Goal: Task Accomplishment & Management: Use online tool/utility

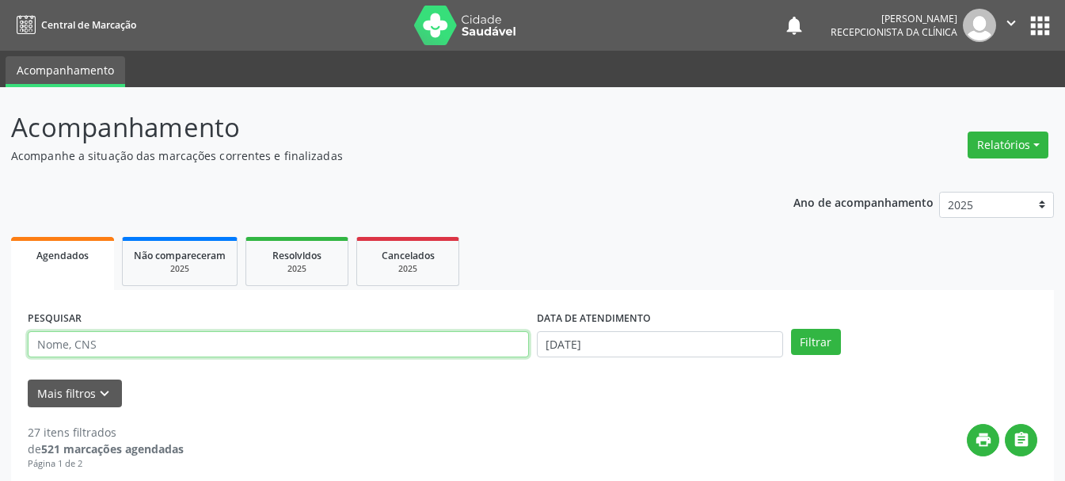
click at [405, 339] on input "text" at bounding box center [278, 344] width 501 height 27
type input "[PERSON_NAME]"
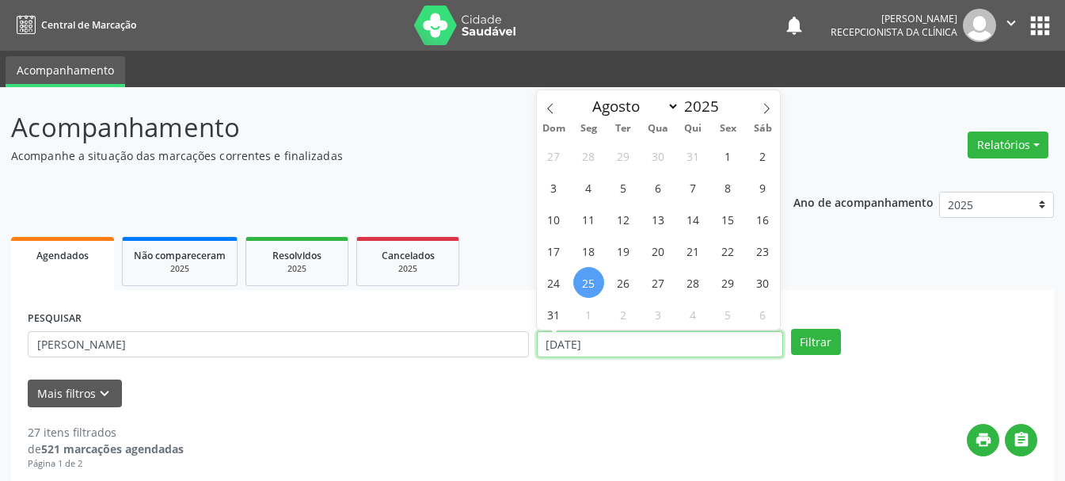
click at [571, 351] on input "[DATE]" at bounding box center [660, 344] width 246 height 27
click at [694, 254] on span "21" at bounding box center [693, 250] width 31 height 31
type input "21/08/2025"
click at [694, 254] on span "21" at bounding box center [693, 250] width 31 height 31
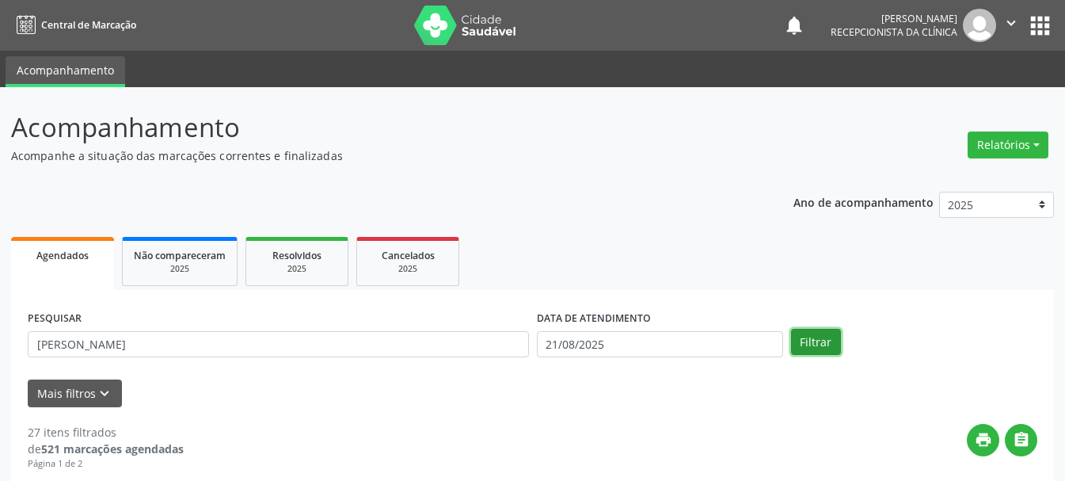
click at [820, 340] on button "Filtrar" at bounding box center [816, 342] width 50 height 27
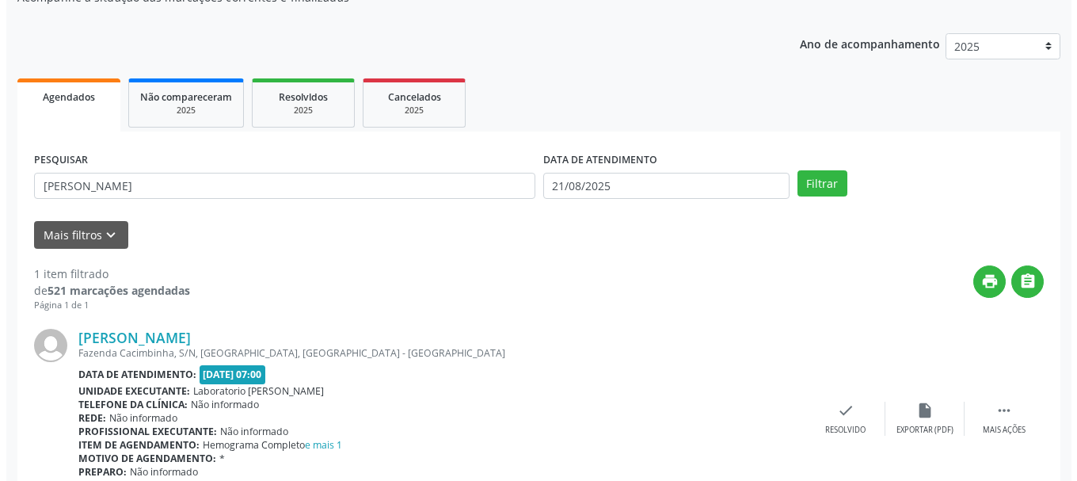
scroll to position [231, 0]
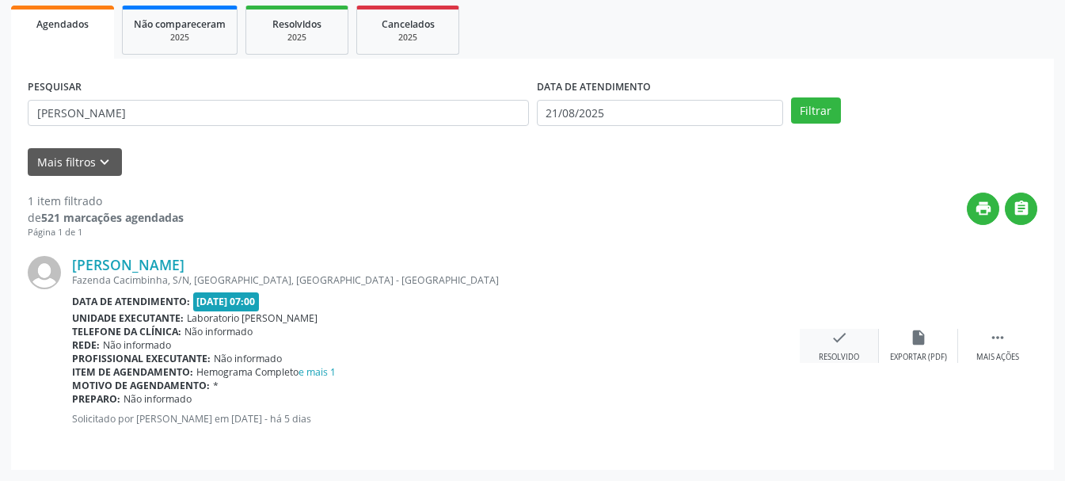
click at [823, 352] on div "Resolvido" at bounding box center [839, 357] width 40 height 11
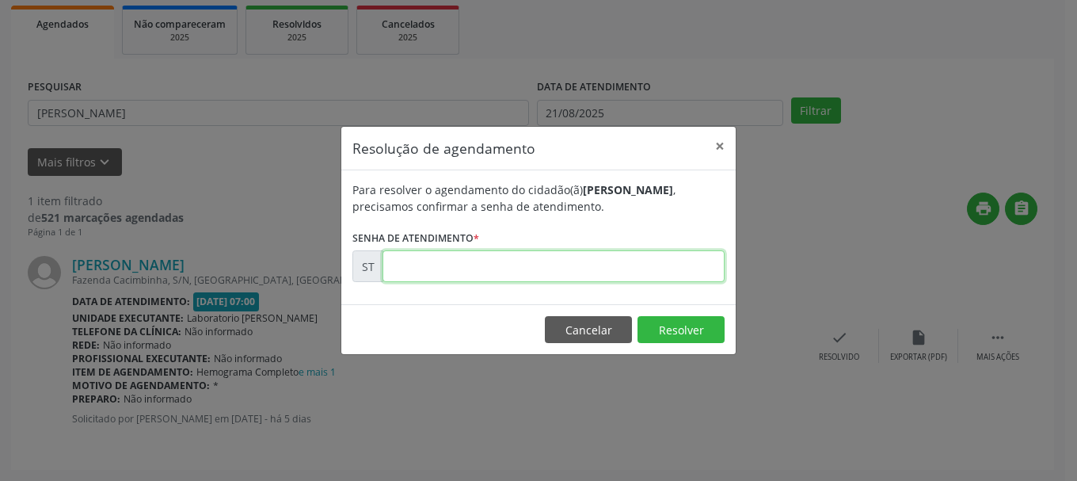
click at [455, 265] on input "text" at bounding box center [554, 266] width 342 height 32
type input "00016792"
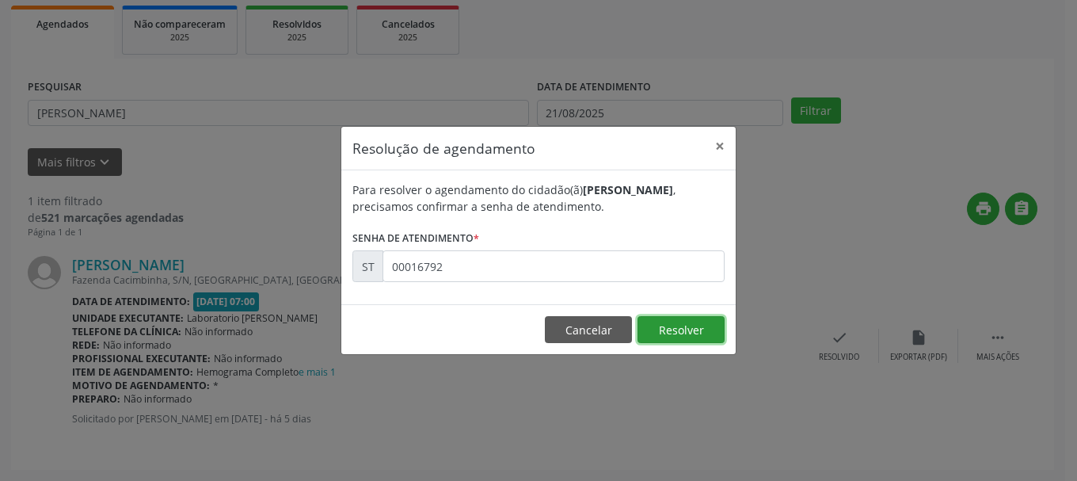
click at [695, 333] on button "Resolver" at bounding box center [681, 329] width 87 height 27
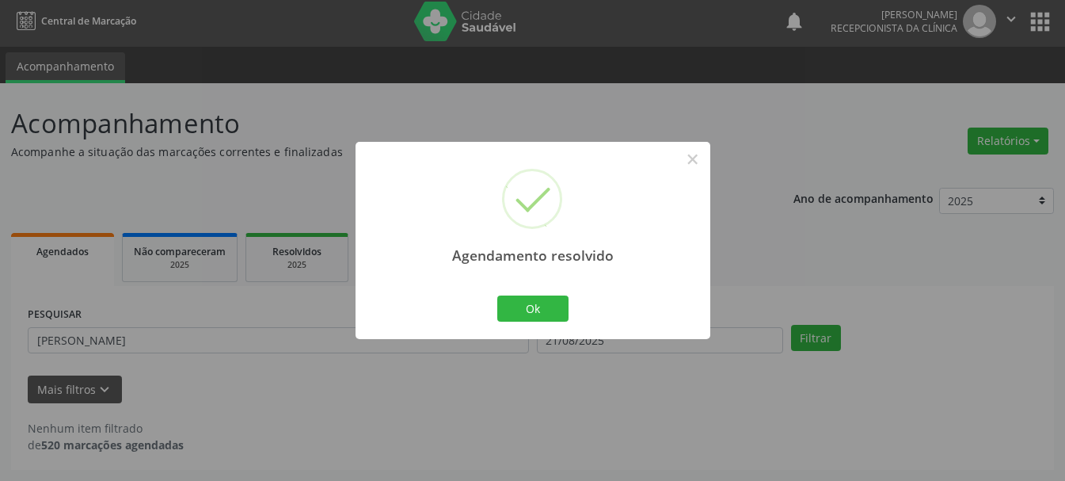
scroll to position [4, 0]
click at [554, 304] on button "Ok" at bounding box center [532, 308] width 71 height 27
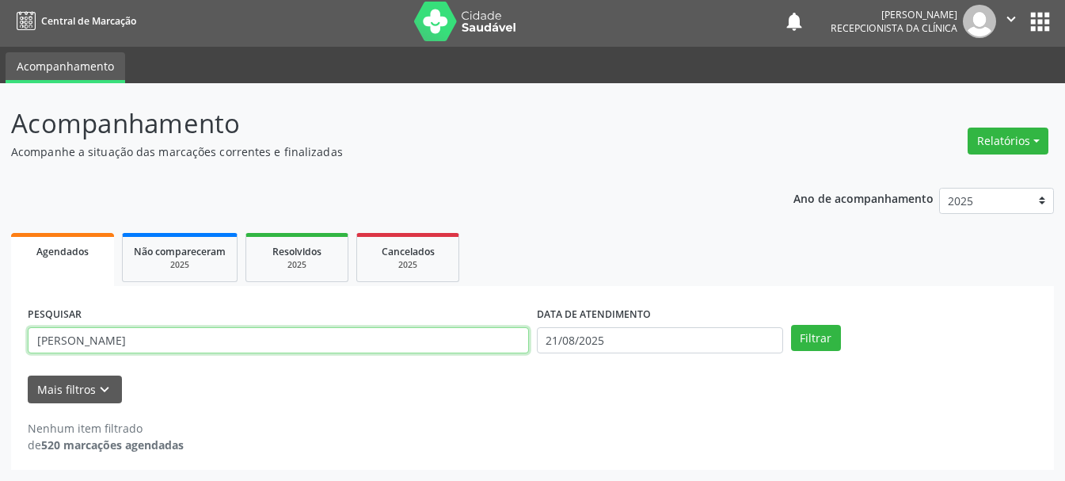
click at [340, 344] on input "[PERSON_NAME]" at bounding box center [278, 340] width 501 height 27
type input "A"
type input "[PERSON_NAME]"
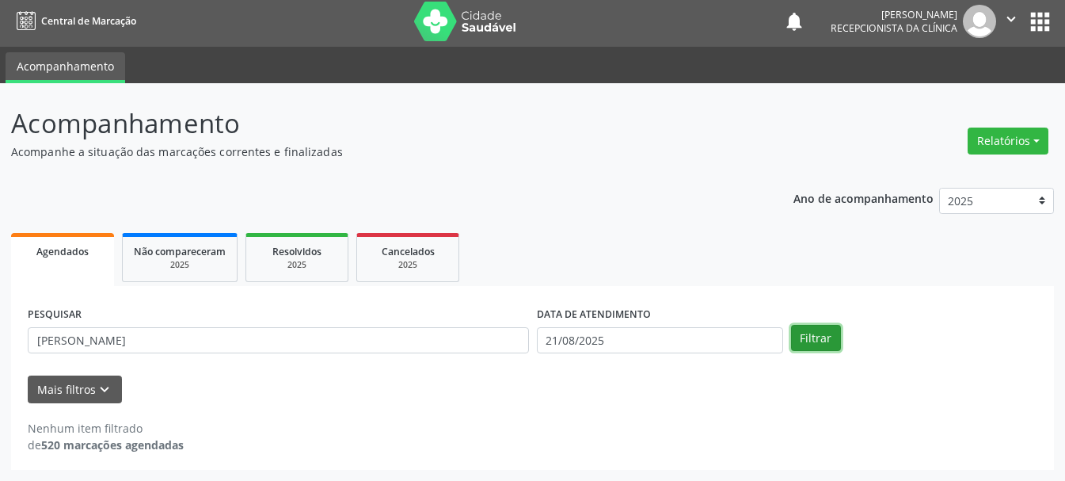
click at [821, 341] on button "Filtrar" at bounding box center [816, 338] width 50 height 27
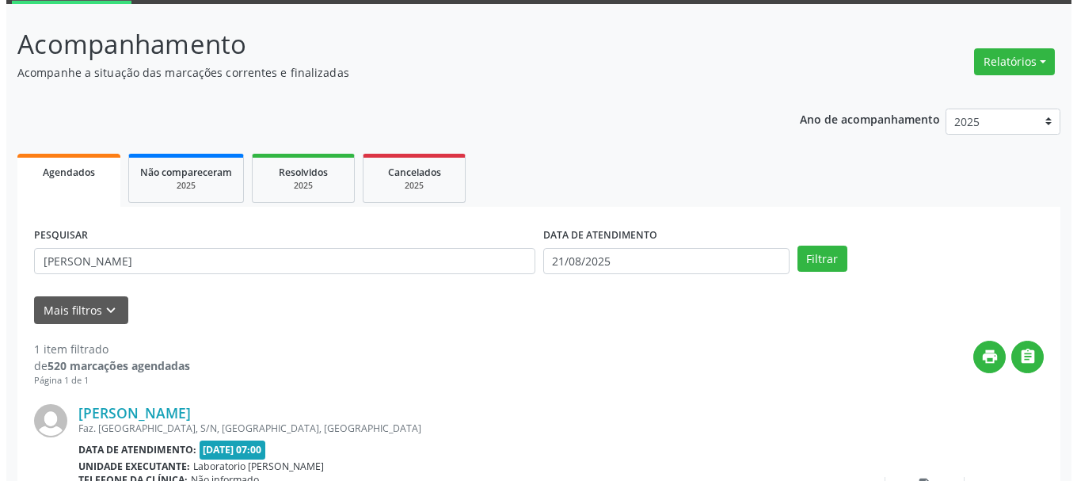
scroll to position [231, 0]
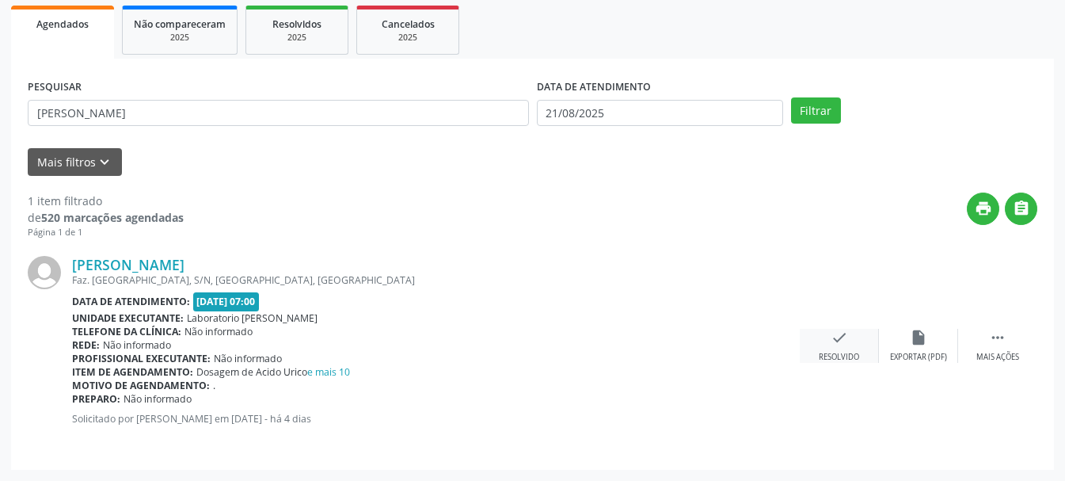
click at [846, 335] on icon "check" at bounding box center [839, 337] width 17 height 17
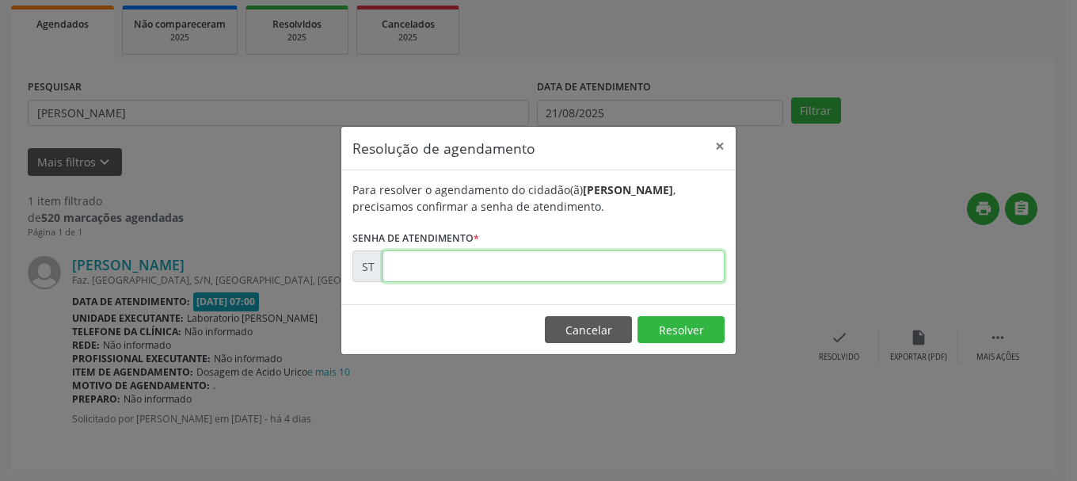
click at [516, 265] on input "text" at bounding box center [554, 266] width 342 height 32
type input "00016859"
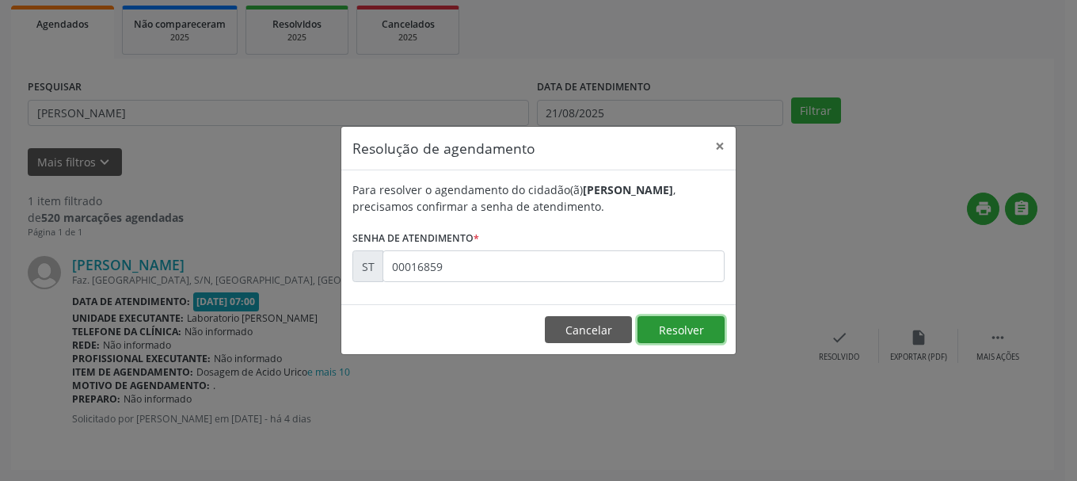
click at [672, 334] on button "Resolver" at bounding box center [681, 329] width 87 height 27
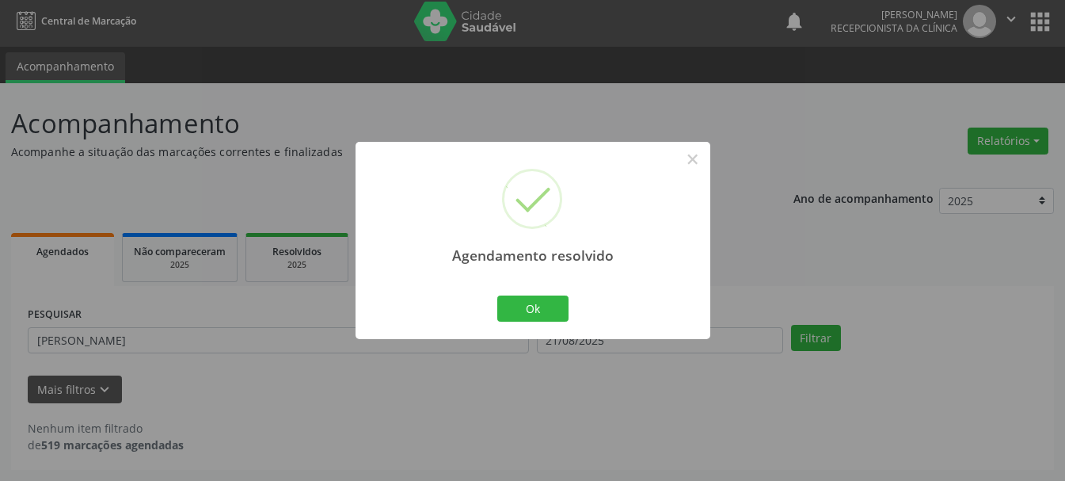
scroll to position [4, 0]
click at [541, 310] on button "Ok" at bounding box center [532, 308] width 71 height 27
